Goal: Share content: Share content

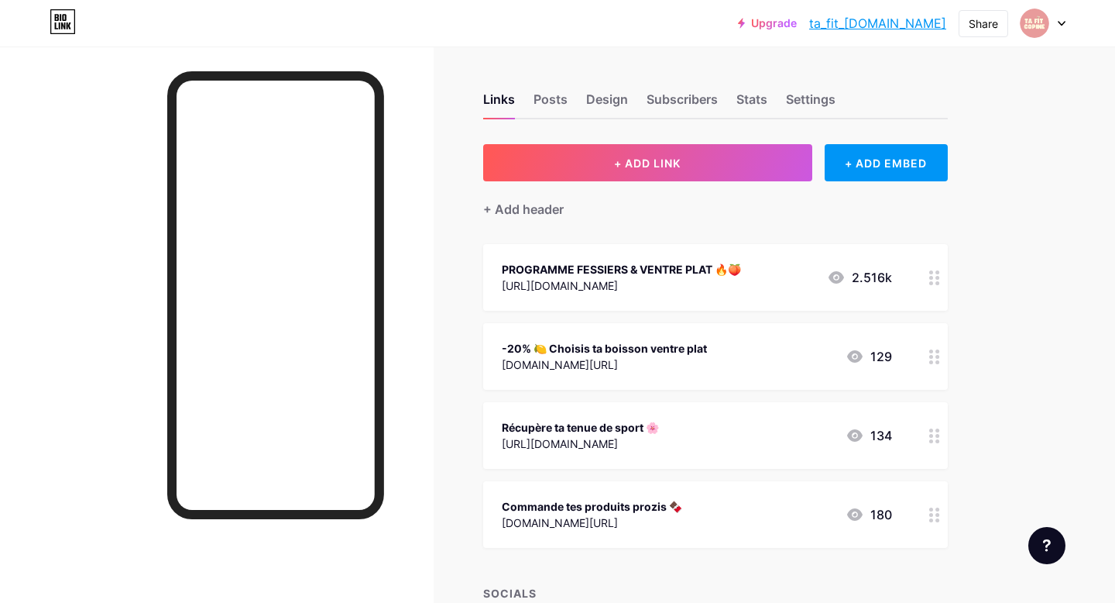
click at [675, 358] on div "[DOMAIN_NAME][URL]" at bounding box center [604, 364] width 205 height 16
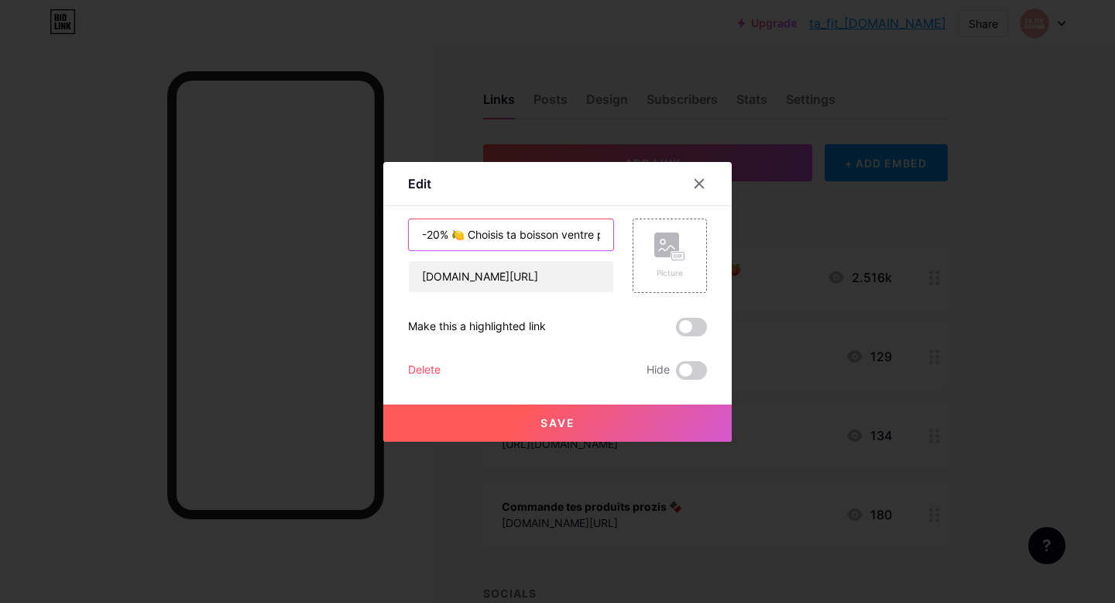
click at [548, 232] on input "-20% 🍋 Choisis ta boisson ventre plat" at bounding box center [511, 234] width 204 height 31
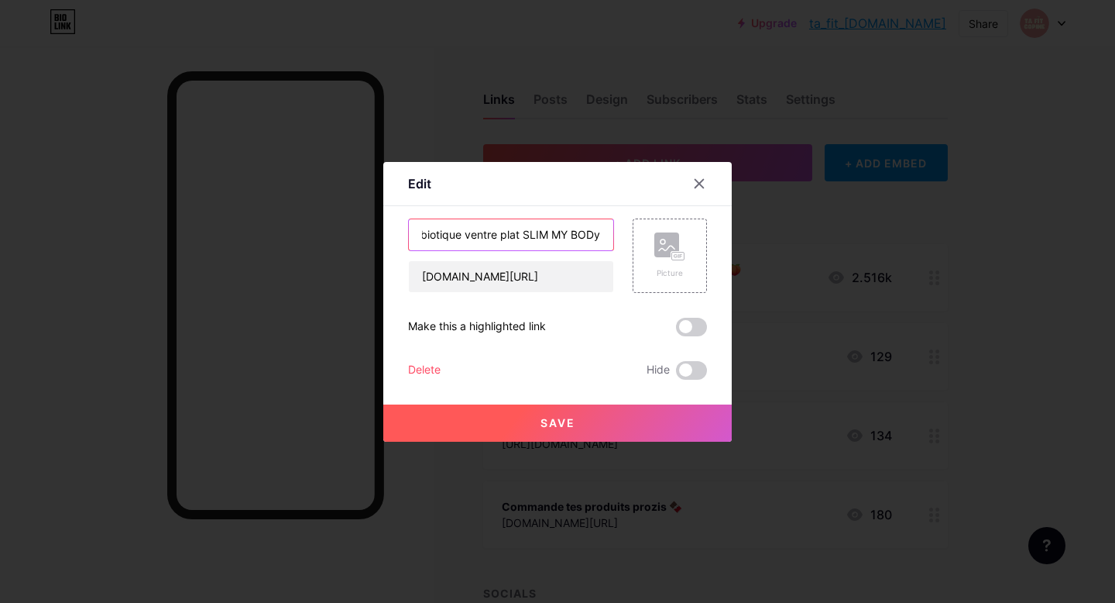
drag, startPoint x: 524, startPoint y: 234, endPoint x: 628, endPoint y: 233, distance: 104.6
click at [628, 233] on div "Probiotique ventre plat SLIM MY BODy [DOMAIN_NAME][URL] Picture" at bounding box center [557, 255] width 299 height 74
click at [424, 232] on input "Probiotique ventre plat 🤍" at bounding box center [511, 234] width 204 height 31
click at [450, 233] on input "Ton Probiotique ventre plat 🤍" at bounding box center [511, 234] width 204 height 31
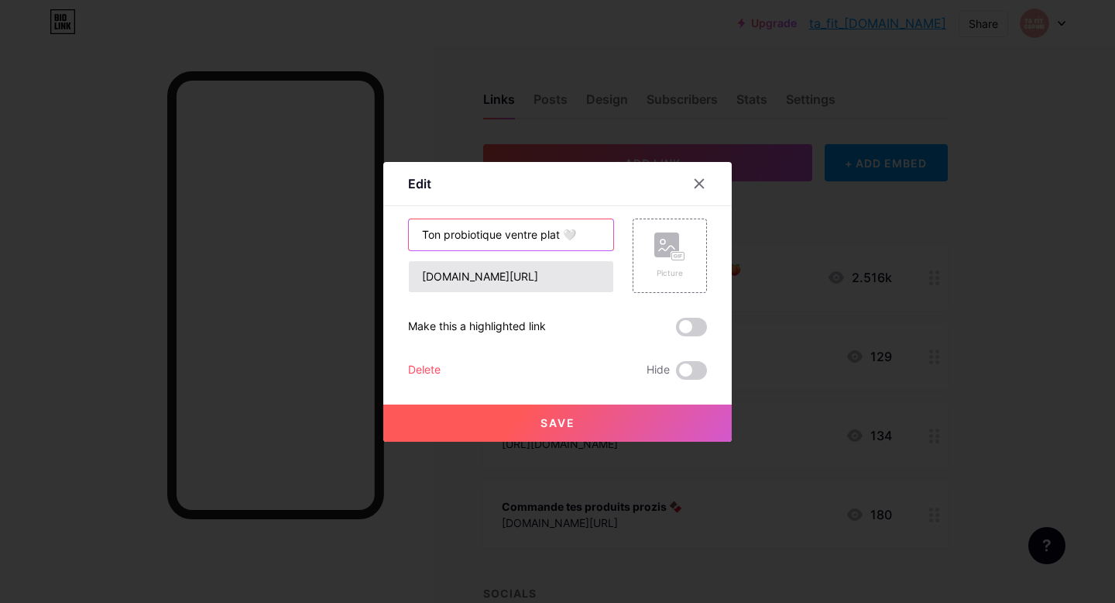
type input "Ton probiotique ventre plat 🤍"
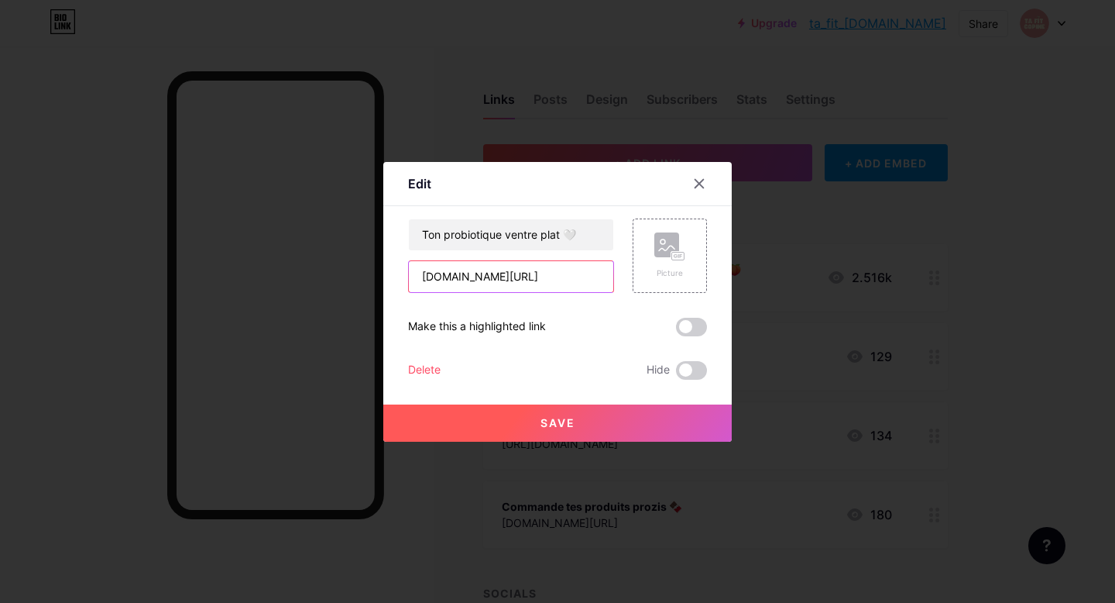
click at [503, 265] on input "[DOMAIN_NAME][URL]" at bounding box center [511, 276] width 204 height 31
paste input "[URL][DOMAIN_NAME]"
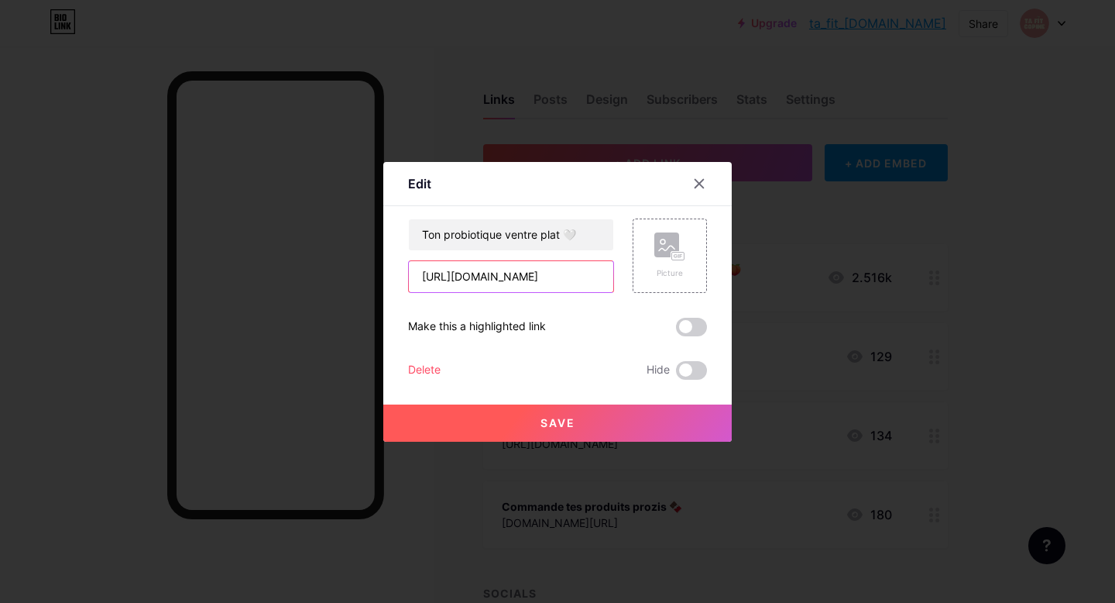
type input "[URL][DOMAIN_NAME]"
click at [541, 416] on span "Save" at bounding box center [558, 422] width 35 height 13
